Goal: Task Accomplishment & Management: Complete application form

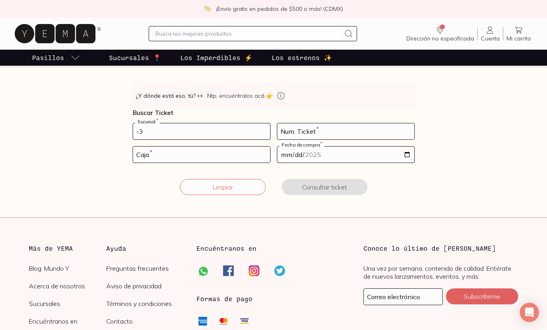
click at [150, 133] on input "-3" at bounding box center [201, 131] width 137 height 16
type input "10002"
type input "29"
type input "02"
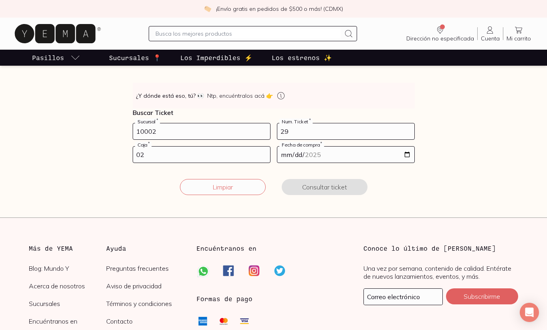
type input "[DATE]"
click at [323, 187] on button "Consultar ticket" at bounding box center [325, 187] width 86 height 16
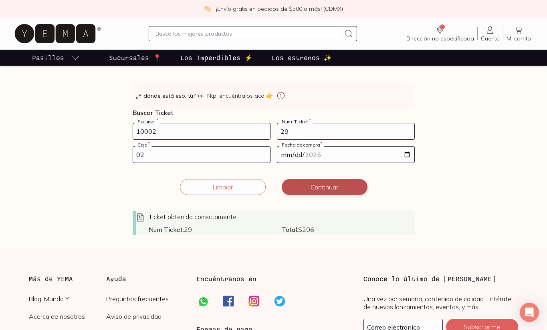
click at [324, 181] on button "Continuar" at bounding box center [325, 187] width 86 height 16
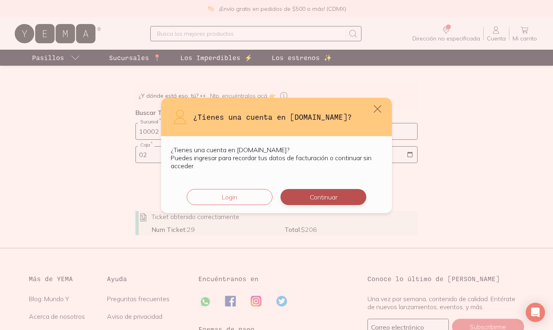
click at [318, 198] on button "Continuar" at bounding box center [323, 197] width 86 height 16
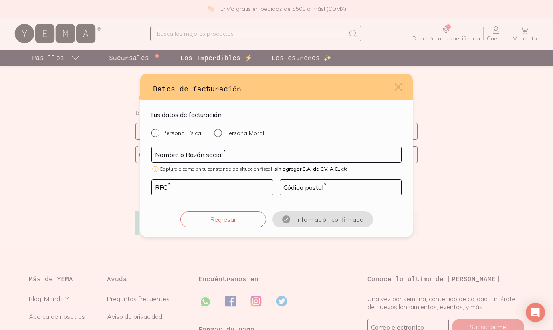
click at [182, 135] on p "Persona Física" at bounding box center [182, 132] width 38 height 7
click at [158, 135] on input "Persona Física" at bounding box center [154, 132] width 6 height 6
radio input "true"
click at [179, 151] on input "default" at bounding box center [276, 154] width 249 height 15
type input "[PERSON_NAME]"
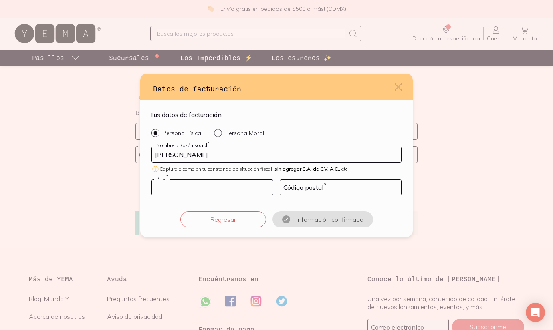
type input "BOGF910607UE2"
type input "54680"
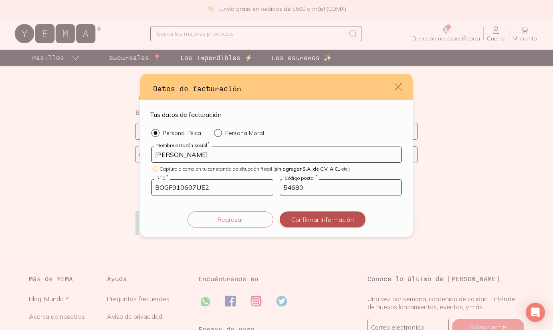
click at [322, 220] on button "Confirmar información" at bounding box center [323, 219] width 86 height 16
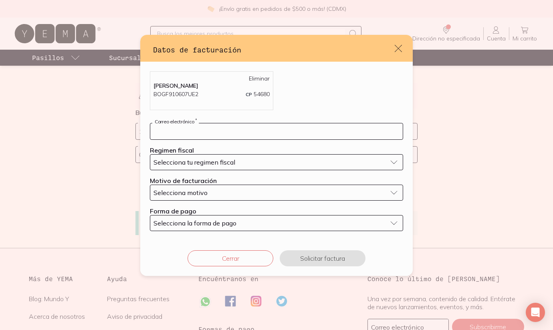
click at [224, 137] on input "default" at bounding box center [276, 131] width 252 height 16
type input "[EMAIL_ADDRESS][DOMAIN_NAME]"
click at [223, 155] on button "Selecciona tu regimen fiscal" at bounding box center [276, 162] width 253 height 16
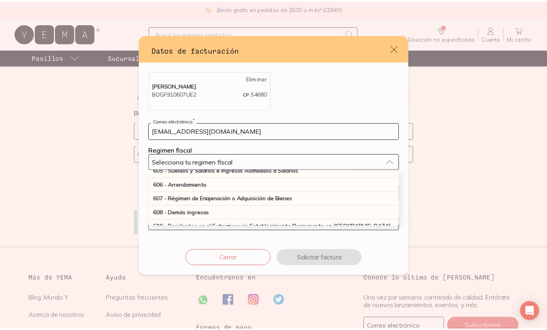
scroll to position [111, 0]
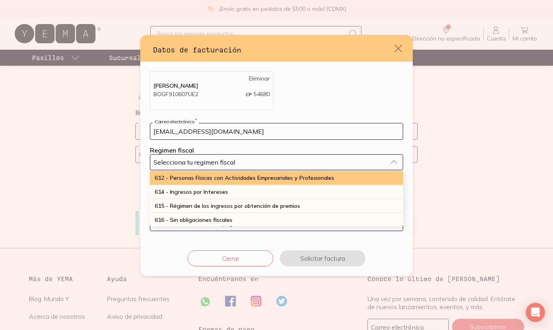
click at [220, 182] on div "612 - Personas Físicas con Actividades Empresariales y Profesionales" at bounding box center [276, 178] width 253 height 14
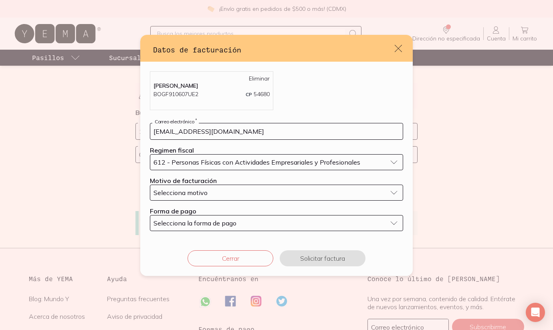
click at [218, 187] on button "Selecciona motivo" at bounding box center [276, 193] width 253 height 16
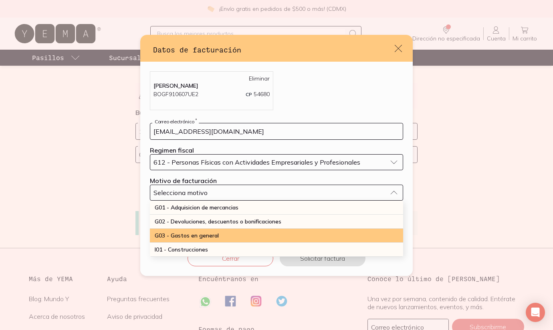
click at [205, 229] on div "G03 - Gastos en general" at bounding box center [276, 236] width 253 height 14
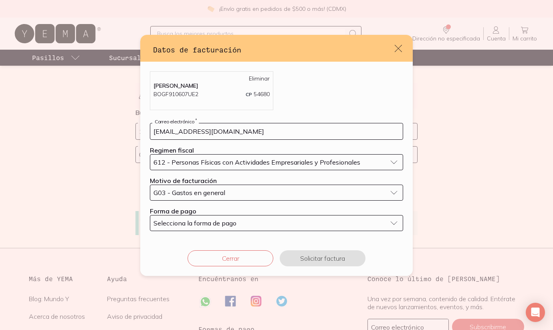
click at [207, 221] on span "Selecciona la forma de pago" at bounding box center [194, 223] width 83 height 8
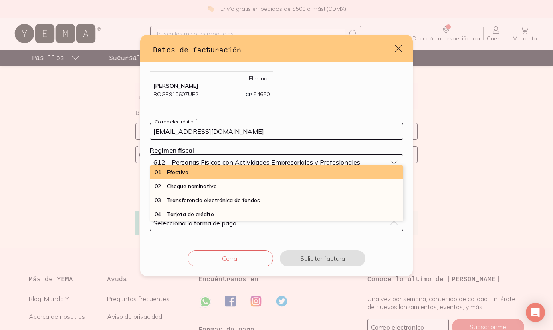
click at [207, 178] on div "01 - Efectivo" at bounding box center [276, 172] width 253 height 14
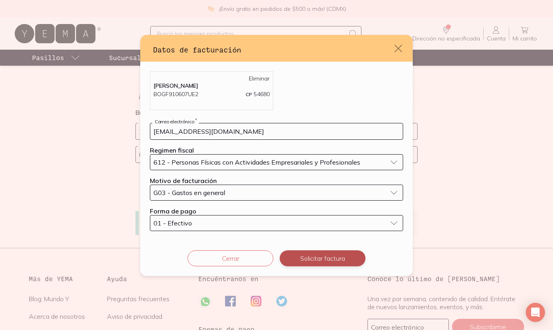
click at [306, 257] on button "Solicitar factura" at bounding box center [323, 258] width 86 height 16
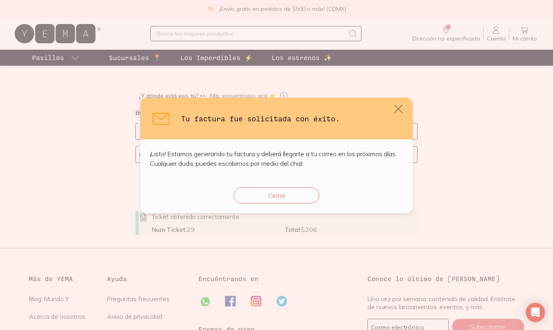
click at [398, 109] on icon "default" at bounding box center [398, 109] width 8 height 8
